Goal: Information Seeking & Learning: Learn about a topic

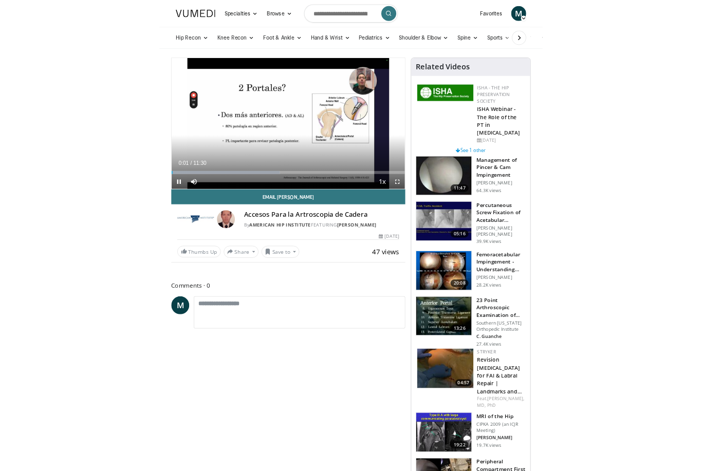
scroll to position [12, 0]
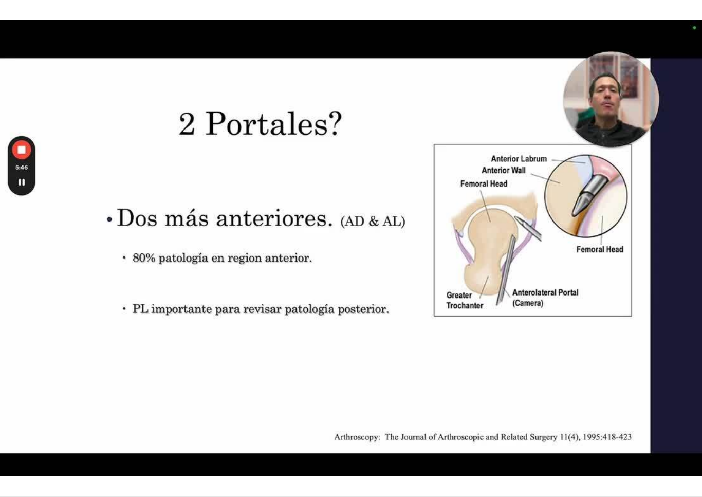
click at [317, 242] on div "10 seconds Tap to unmute" at bounding box center [351, 248] width 702 height 496
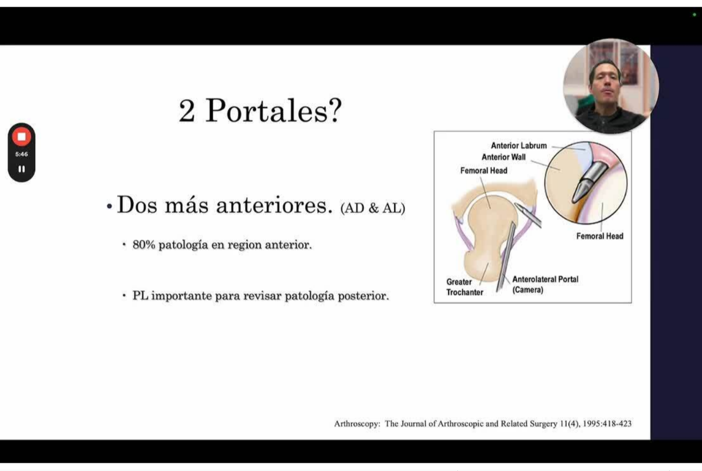
scroll to position [287, 0]
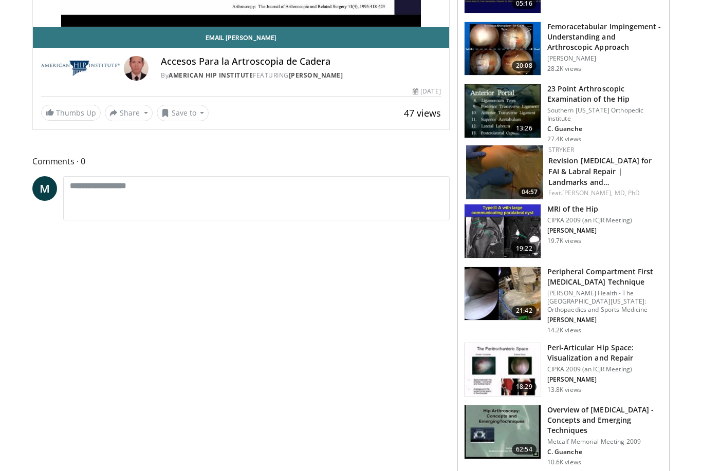
click at [526, 418] on h3 "Overview of [MEDICAL_DATA] - Concepts and Emerging Techniques" at bounding box center [605, 420] width 116 height 31
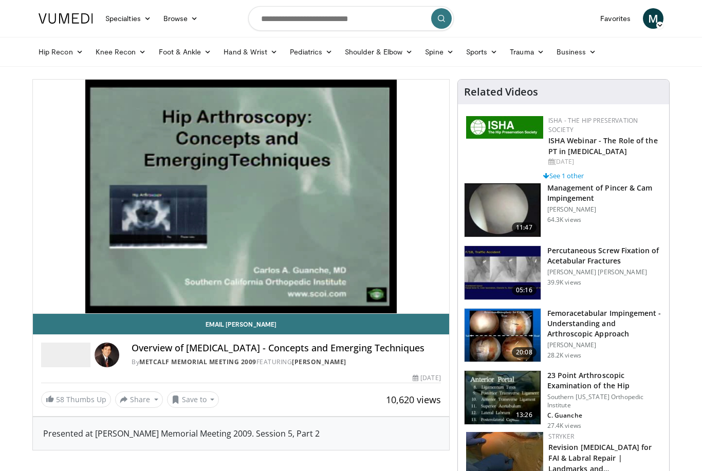
click at [419, 304] on div "Loaded : 1.46%" at bounding box center [241, 309] width 416 height 10
click at [378, 309] on div "Progress Bar" at bounding box center [226, 311] width 386 height 4
click at [172, 304] on div "Loaded : 82.83%" at bounding box center [241, 309] width 416 height 10
click at [170, 314] on div "Current Time 21:02 / Duration 1:02:53 Pause Skip Backward Skip Forward Mute Loa…" at bounding box center [241, 324] width 416 height 21
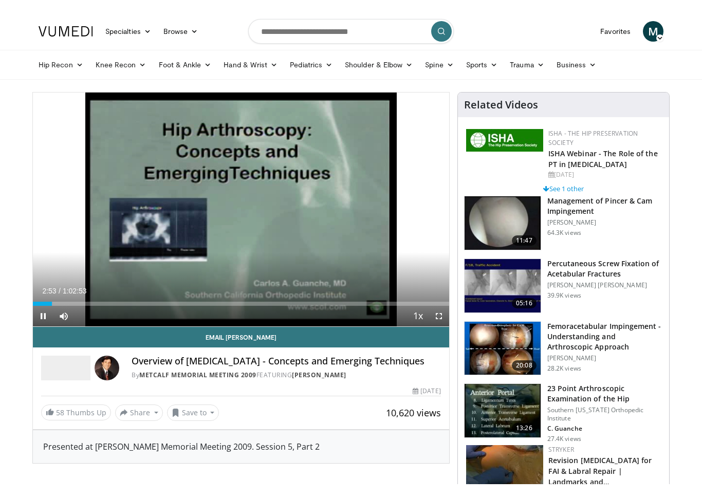
scroll to position [12, 0]
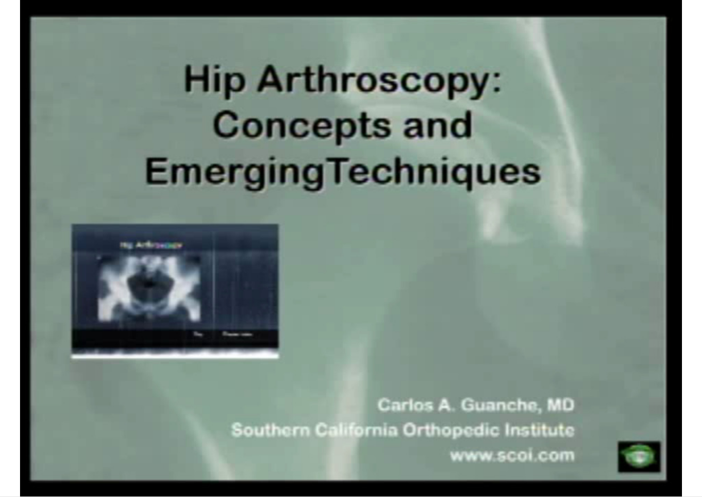
click at [627, 117] on div "10 seconds Tap to unmute" at bounding box center [351, 248] width 702 height 496
click at [601, 232] on div "10 seconds Tap to unmute" at bounding box center [351, 248] width 702 height 496
click at [271, 374] on div "10 seconds Tap to unmute" at bounding box center [351, 248] width 702 height 496
click at [632, 378] on div "10 seconds Tap to unmute" at bounding box center [351, 248] width 702 height 496
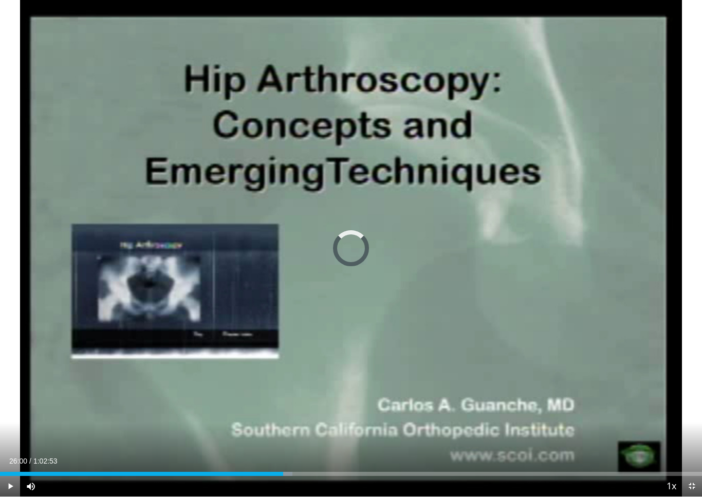
click at [291, 471] on div "Progress Bar" at bounding box center [283, 474] width 17 height 4
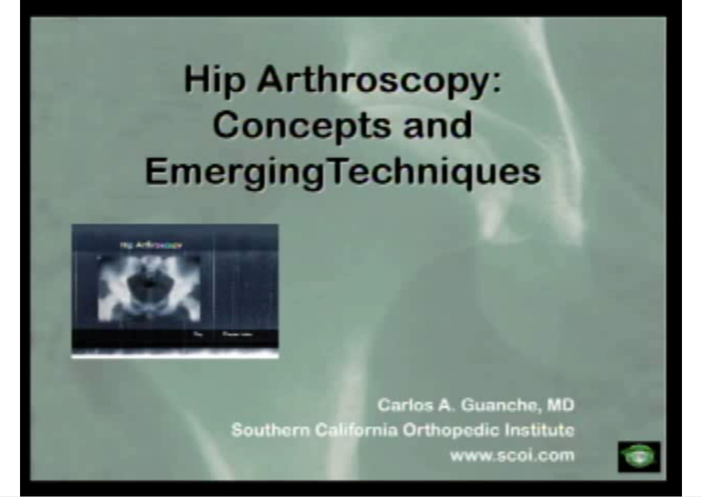
click at [310, 445] on div "10 seconds Tap to unmute" at bounding box center [351, 248] width 702 height 496
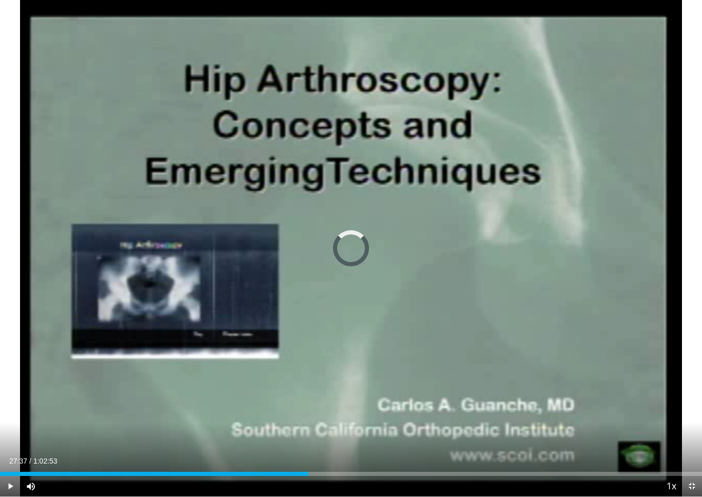
click at [309, 471] on div "Loaded : 42.70%" at bounding box center [351, 474] width 702 height 4
